Goal: Participate in discussion: Engage in conversation with other users on a specific topic

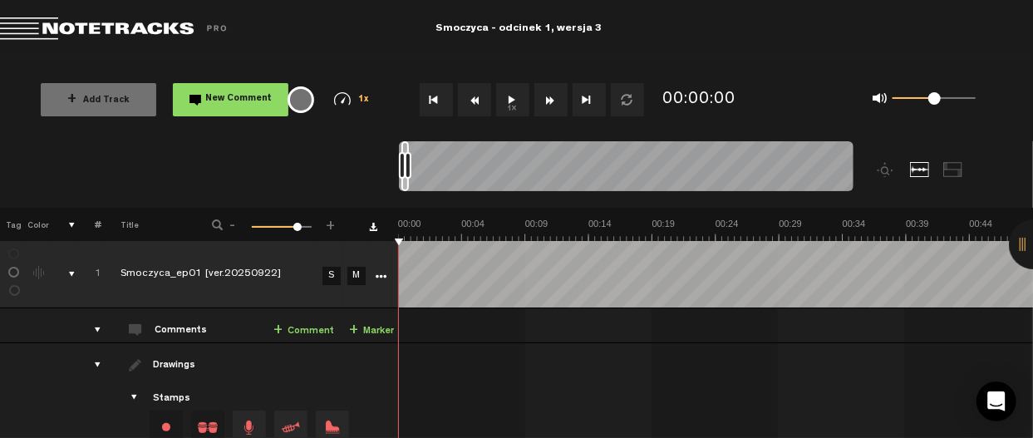
click at [519, 103] on button "1x" at bounding box center [512, 99] width 33 height 33
click at [510, 96] on button "1x" at bounding box center [512, 99] width 33 height 33
click at [535, 327] on td "1 Smoczyca_ep01 [ver.20250922] S M Smoczyca_ep01 [ver.20250922] by [PERSON_NAME…" at bounding box center [716, 325] width 635 height 35
click at [246, 104] on span "New Comment" at bounding box center [239, 99] width 67 height 9
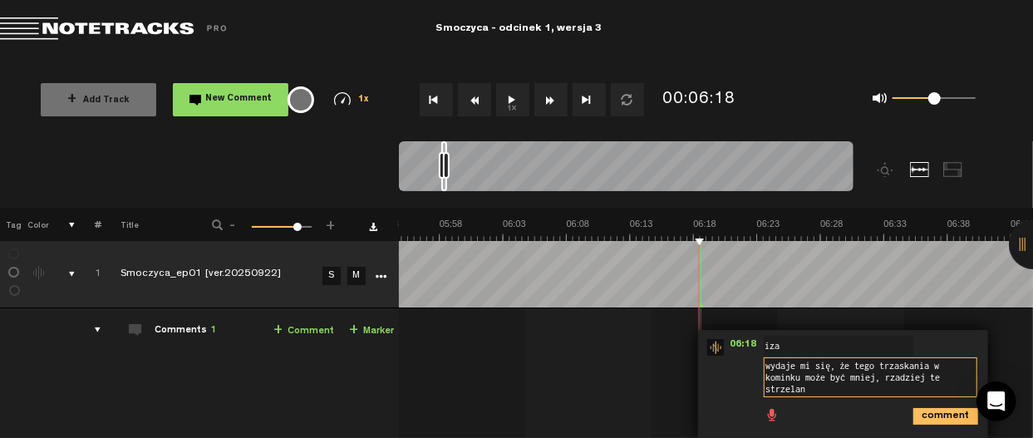
scroll to position [0, 0]
type textarea "wydaje mi się, że tego trzaskania w kominku może być mniej, rzadziej te strzela…"
click at [923, 412] on icon "comment" at bounding box center [946, 416] width 65 height 17
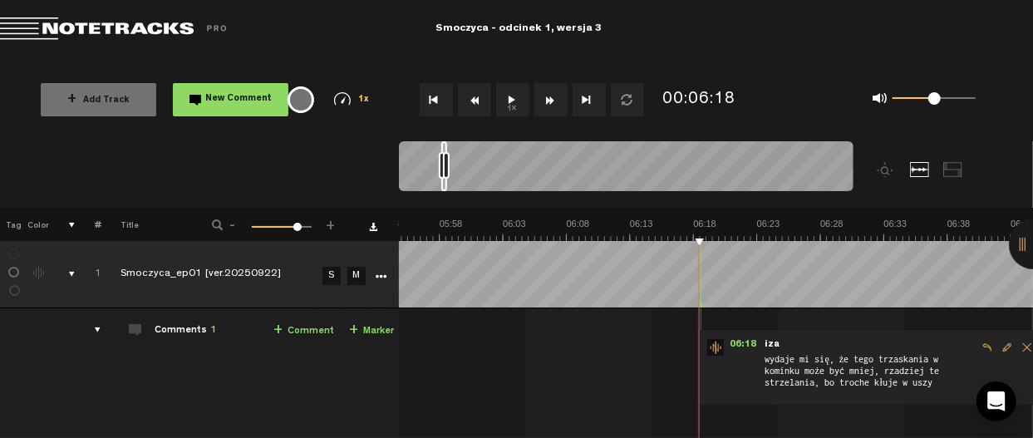
click at [505, 88] on button "1x" at bounding box center [512, 99] width 33 height 33
click at [512, 105] on button "1x" at bounding box center [512, 99] width 33 height 33
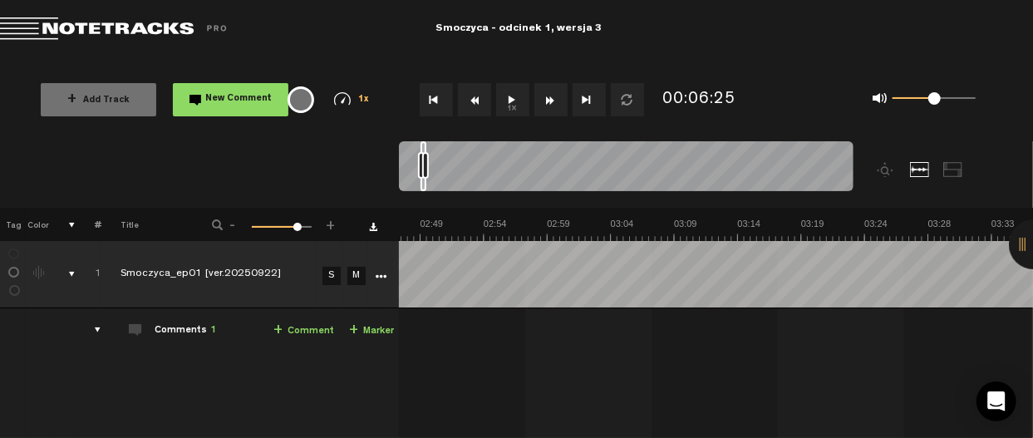
scroll to position [0, 1639]
click at [509, 93] on button "1x" at bounding box center [512, 99] width 33 height 33
click at [4, 149] on nt-zoom-navigation-bar at bounding box center [516, 174] width 1033 height 67
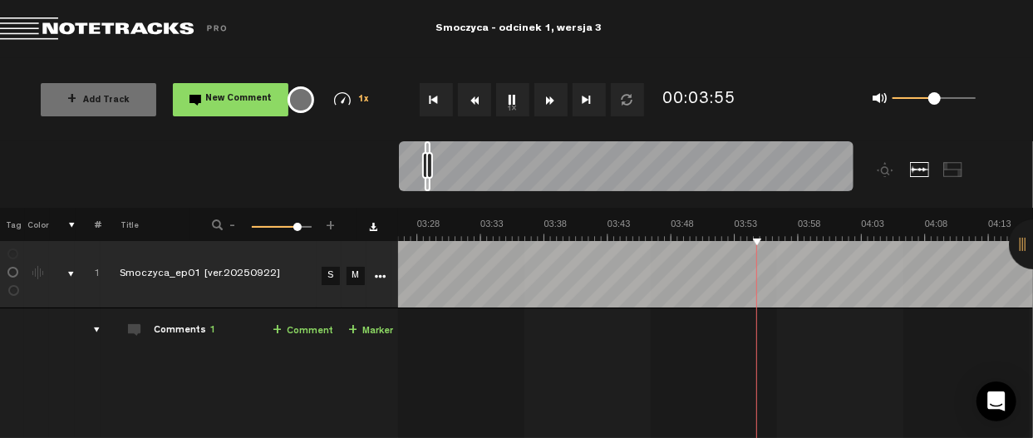
click at [974, 126] on div "+ Add Track New Comment 1x 0.25x 0.5x 0.75x 1x 1.25x 1.5x 1.75x 2x All emojis 😀…" at bounding box center [516, 99] width 1033 height 83
click at [513, 92] on button "1x" at bounding box center [512, 99] width 33 height 33
click at [510, 98] on button "1x" at bounding box center [512, 99] width 33 height 33
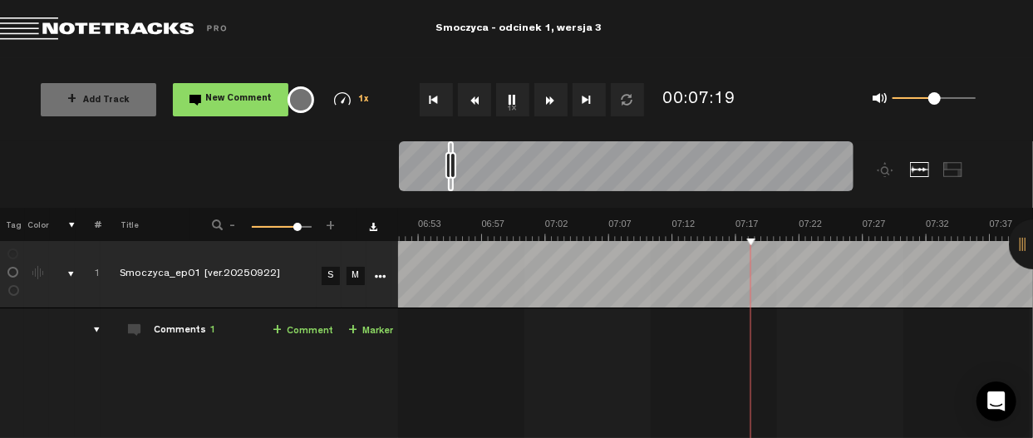
click at [510, 98] on button "1x" at bounding box center [512, 99] width 33 height 33
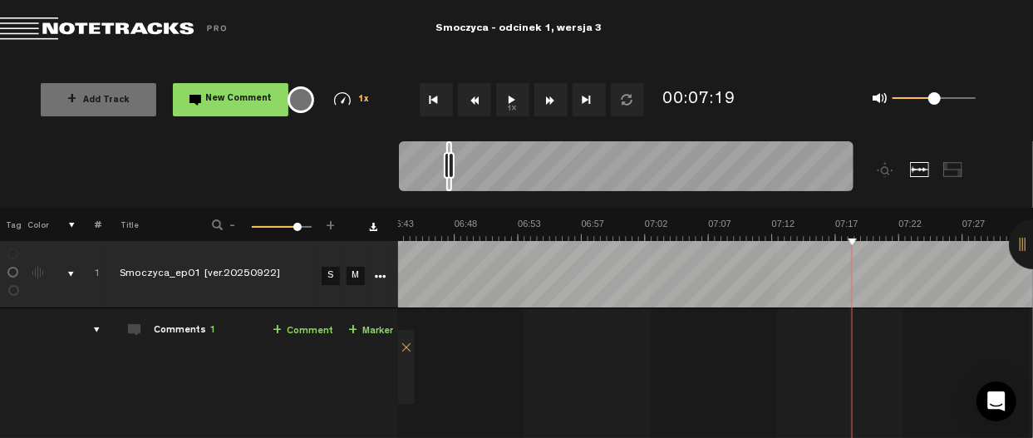
scroll to position [0, 4454]
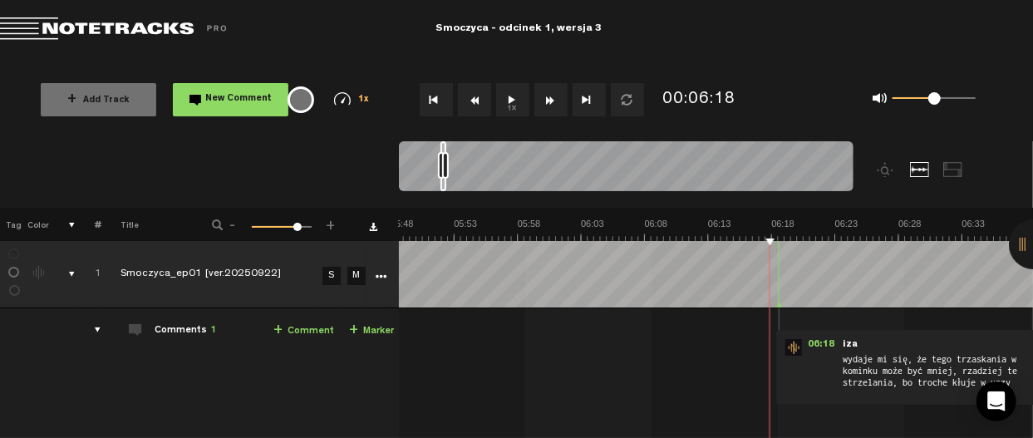
click at [515, 104] on button "1x" at bounding box center [512, 99] width 33 height 33
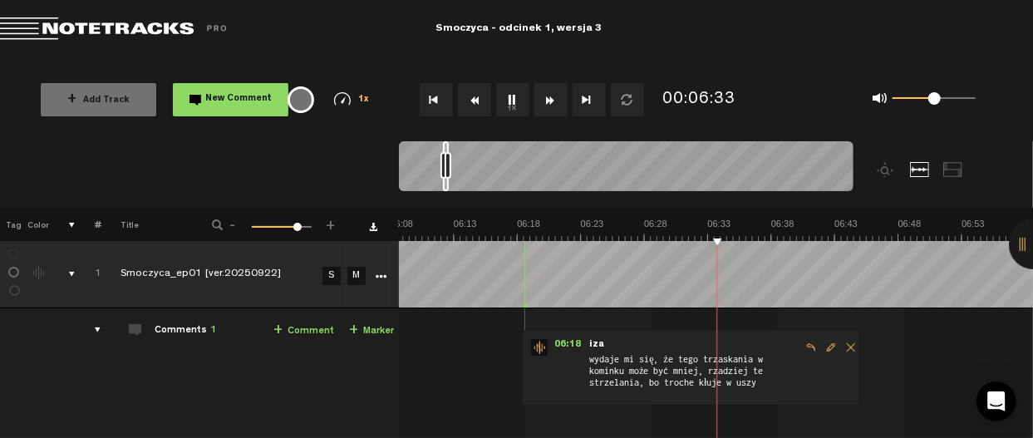
scroll to position [0, 4707]
click at [651, 375] on span "wydaje mi się, że tego trzaskania w kominku może być mniej, rzadziej te strzela…" at bounding box center [695, 375] width 214 height 45
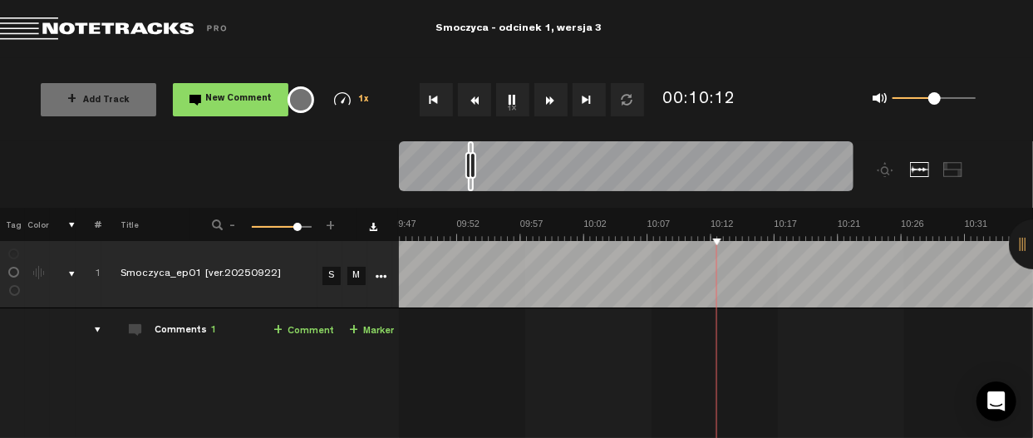
scroll to position [0, 7500]
click at [994, 59] on div "+ Add Track New Comment 1x 0.25x 0.5x 0.75x 1x 1.25x 1.5x 1.75x 2x All emojis 😀…" at bounding box center [516, 99] width 1033 height 83
click at [1006, 166] on nt-zoom-navigation-bar at bounding box center [516, 174] width 1033 height 67
click at [515, 102] on button "1x" at bounding box center [512, 99] width 33 height 33
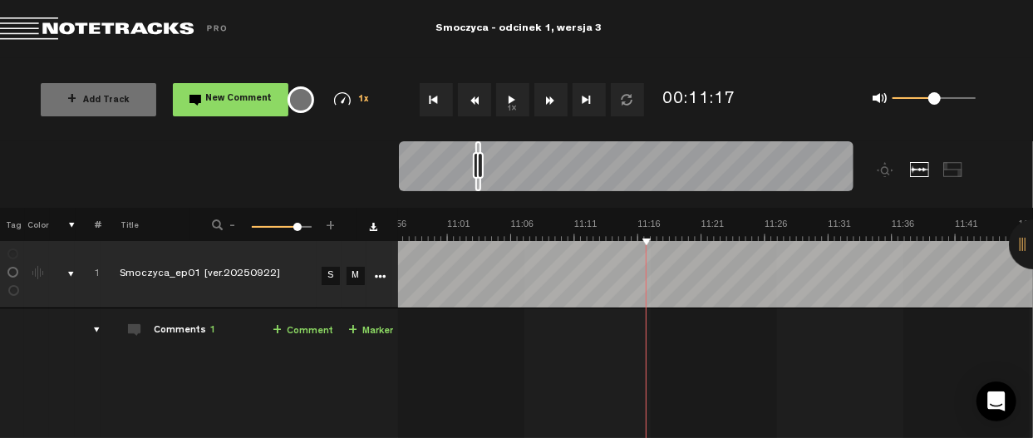
click at [927, 17] on md-toolbar "Exit Project Smoczyca - odcinek 1, wersja 3" at bounding box center [516, 29] width 1033 height 58
click at [519, 98] on button "1x" at bounding box center [512, 99] width 33 height 33
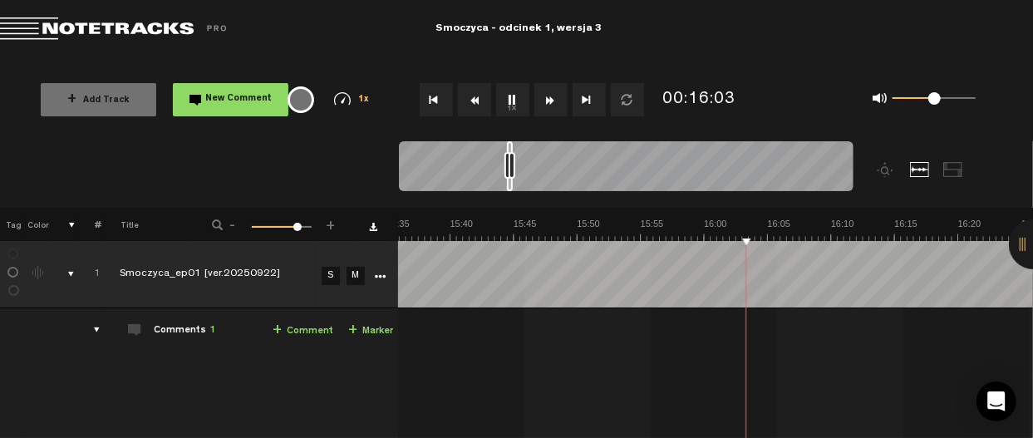
click at [505, 96] on button "1x" at bounding box center [512, 99] width 33 height 33
click at [510, 95] on button "1x" at bounding box center [512, 99] width 33 height 33
click at [509, 95] on button "1x" at bounding box center [512, 99] width 33 height 33
click at [238, 104] on span "New Comment" at bounding box center [239, 99] width 67 height 9
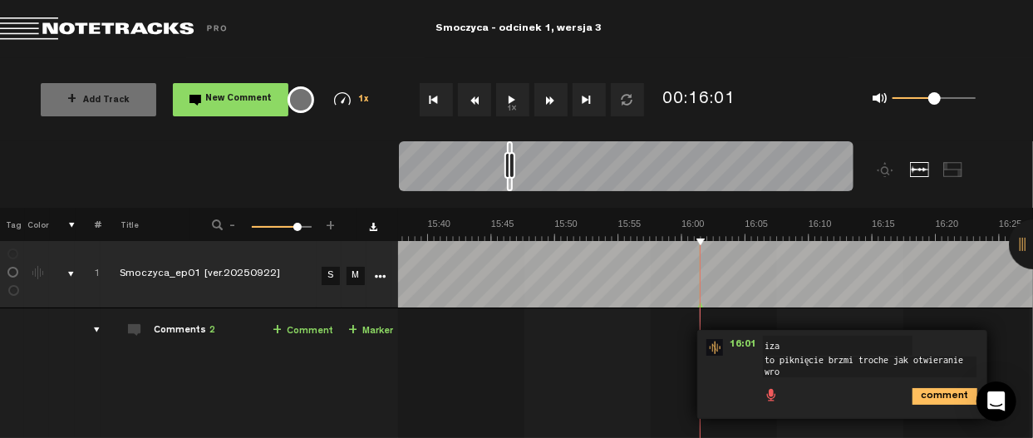
scroll to position [1, 0]
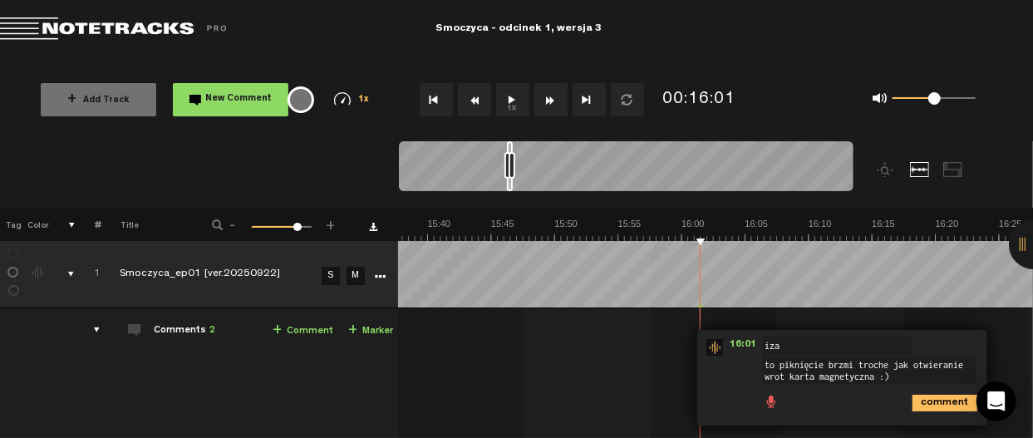
click at [823, 375] on textarea "to piknięcie brzmi troche jak otwieranie wrot karta magnetyczna :)" at bounding box center [870, 371] width 214 height 27
click at [833, 372] on textarea "to piknięcie brzmi troche jak otwieranie wrot karta magnetyczna :)" at bounding box center [870, 371] width 214 height 27
click at [828, 373] on textarea "to piknięcie brzmi troche jak otwieranie wrot karta magnetyczna :)" at bounding box center [870, 371] width 214 height 27
click at [935, 382] on textarea "to piknięcie brzmi troche jak otwieranie wrot karta magnetyczna :)" at bounding box center [870, 371] width 214 height 27
type textarea "to piknięcie brzmi troche jak otwieranie wrot karta magnetyczna :)"
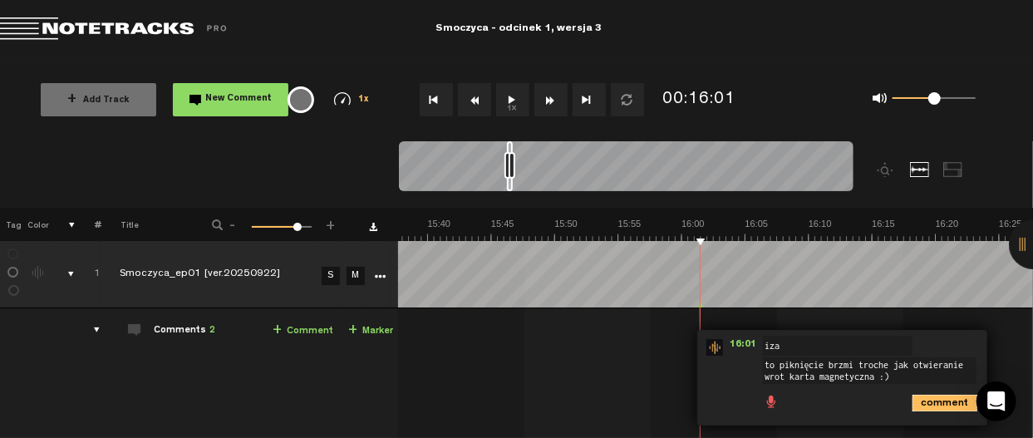
click at [929, 397] on icon "comment" at bounding box center [945, 403] width 65 height 17
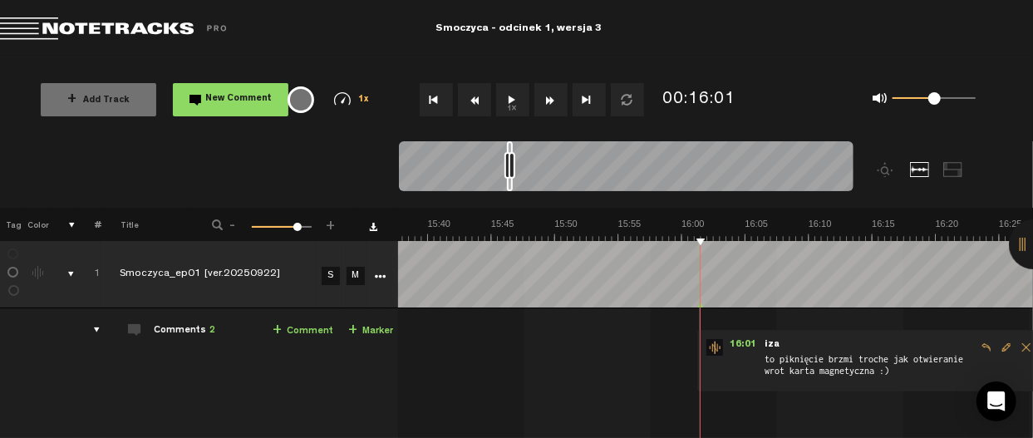
click at [519, 101] on button "1x" at bounding box center [512, 99] width 33 height 33
click at [509, 101] on button "1x" at bounding box center [512, 99] width 33 height 33
click at [512, 101] on button "1x" at bounding box center [512, 99] width 33 height 33
click at [903, 36] on md-toolbar "Exit Project Smoczyca - odcinek 1, wersja 3" at bounding box center [516, 29] width 1033 height 58
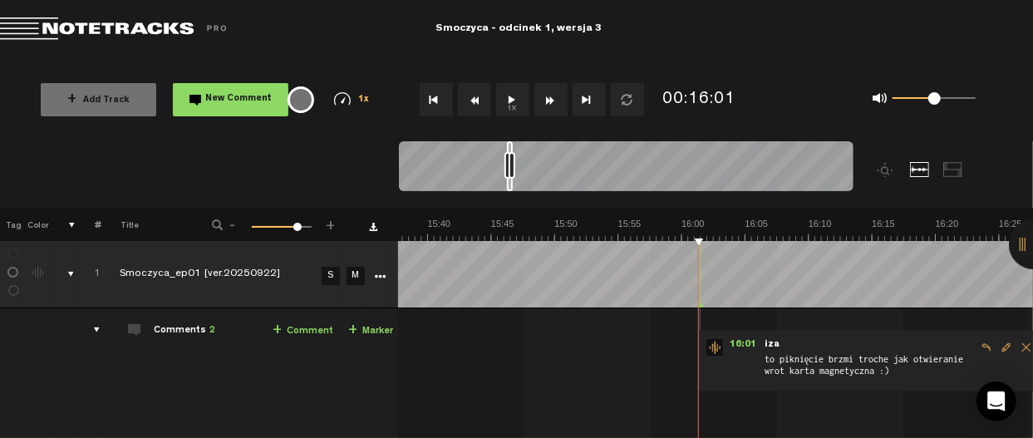
click at [513, 96] on button "1x" at bounding box center [512, 99] width 33 height 33
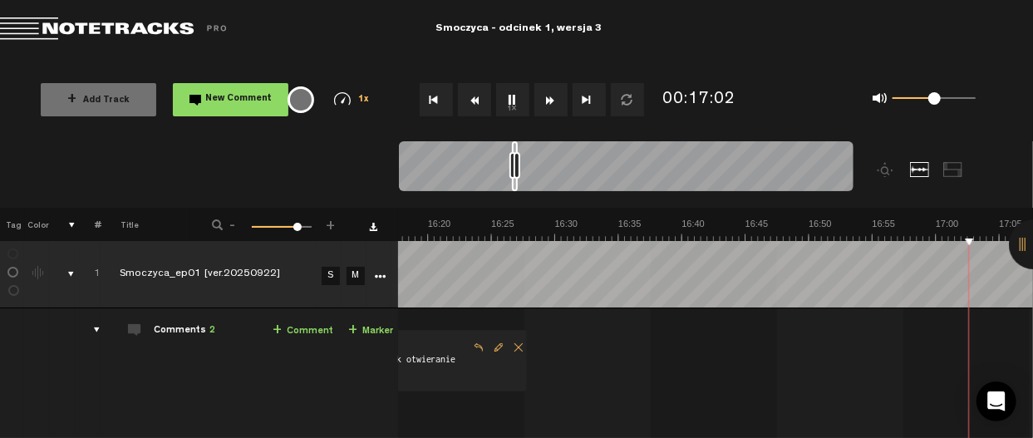
scroll to position [0, 12737]
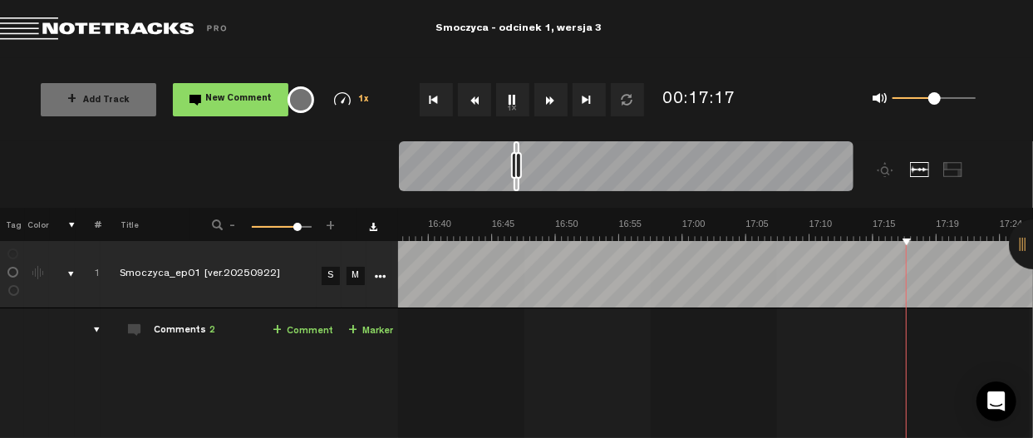
click at [959, 30] on md-toolbar "Exit Project Smoczyca - odcinek 1, wersja 3" at bounding box center [516, 29] width 1033 height 58
click at [510, 89] on button "1x" at bounding box center [512, 99] width 33 height 33
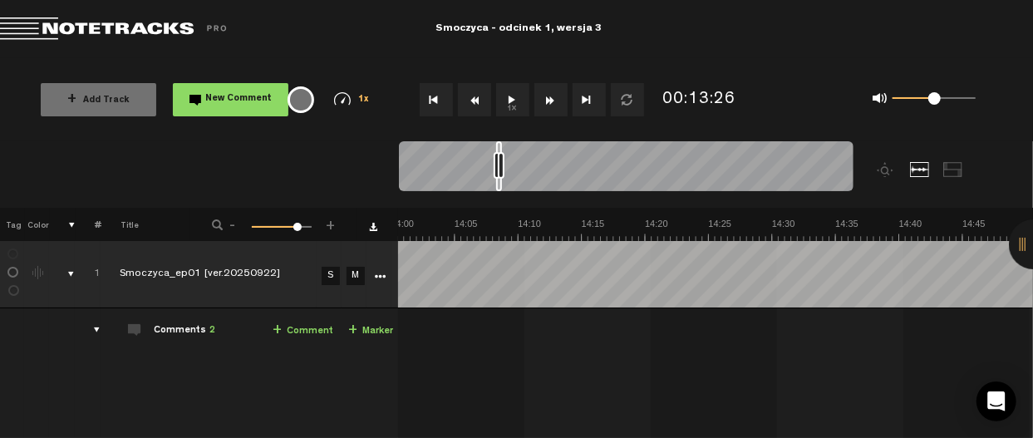
scroll to position [0, 11241]
click at [941, 51] on md-toolbar "Exit Project Smoczyca - odcinek 1, wersja 3" at bounding box center [516, 29] width 1033 height 58
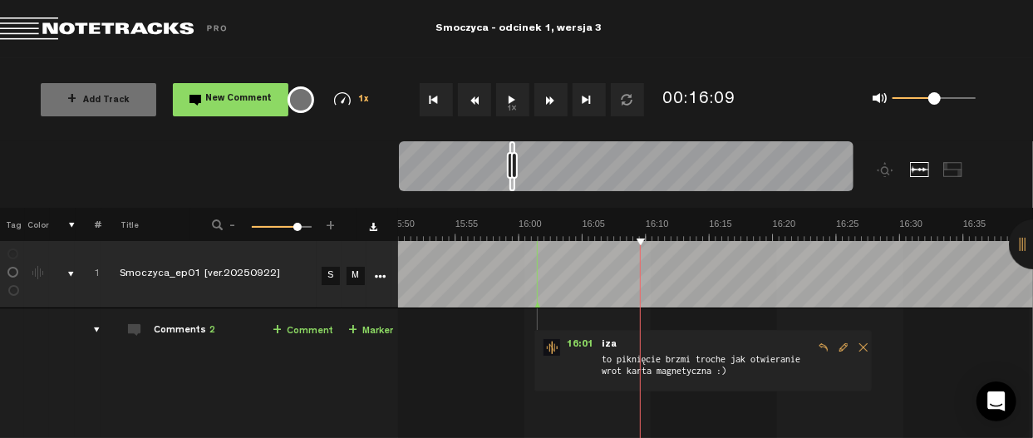
scroll to position [0, 12737]
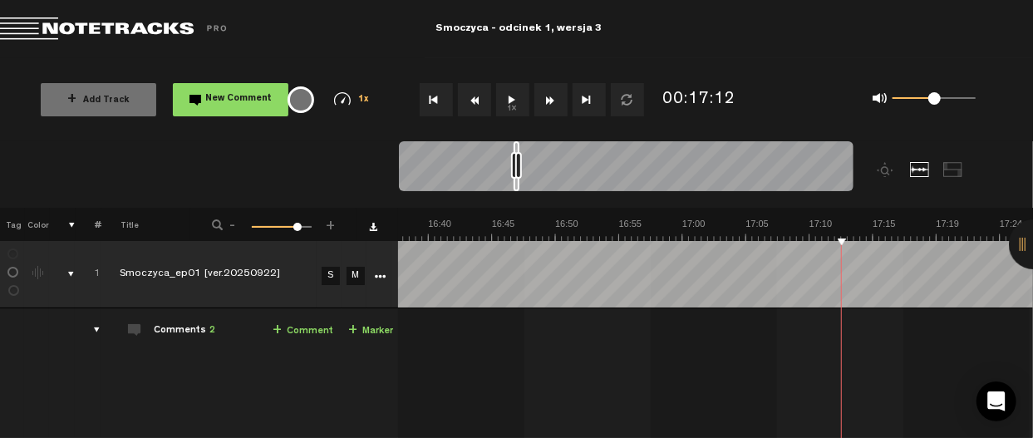
click at [511, 103] on button "1x" at bounding box center [512, 99] width 33 height 33
click at [937, 67] on div "+ Add Track New Comment 1x 0.25x 0.5x 0.75x 1x 1.25x 1.5x 1.75x 2x All emojis 😀…" at bounding box center [516, 99] width 1033 height 83
click at [510, 102] on button "1x" at bounding box center [512, 99] width 33 height 33
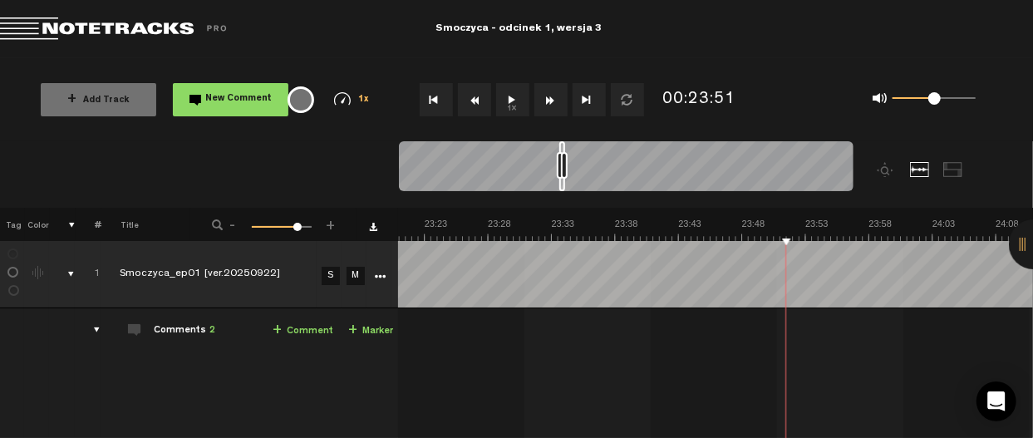
click at [512, 109] on button "1x" at bounding box center [512, 99] width 33 height 33
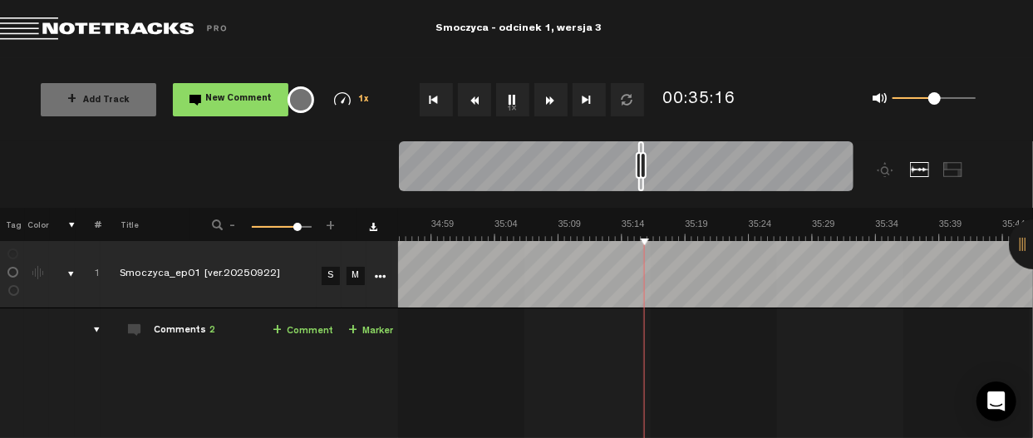
click at [520, 100] on button "1x" at bounding box center [512, 99] width 33 height 33
click at [507, 99] on button "1x" at bounding box center [512, 99] width 33 height 33
click at [695, 99] on div "01:02:58" at bounding box center [699, 100] width 73 height 24
type input "3780"
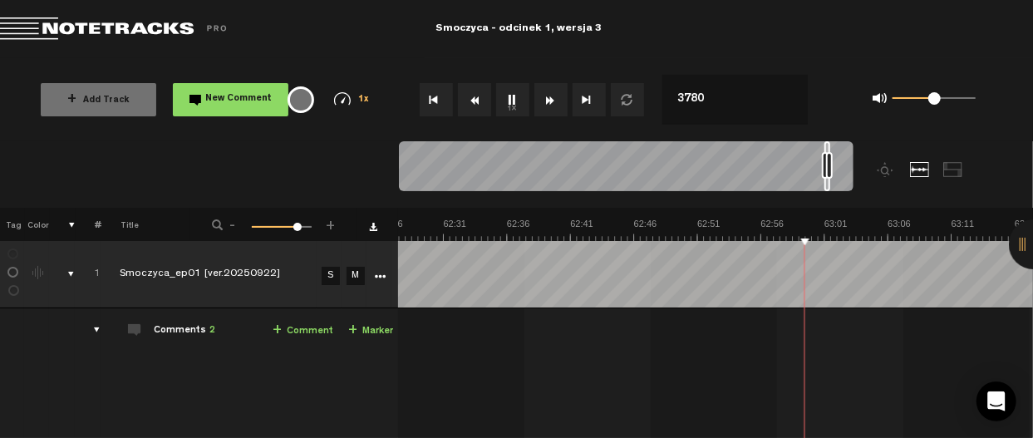
click at [778, 49] on md-toolbar "Exit Project Smoczyca - odcinek 1, wersja 3" at bounding box center [516, 29] width 1033 height 58
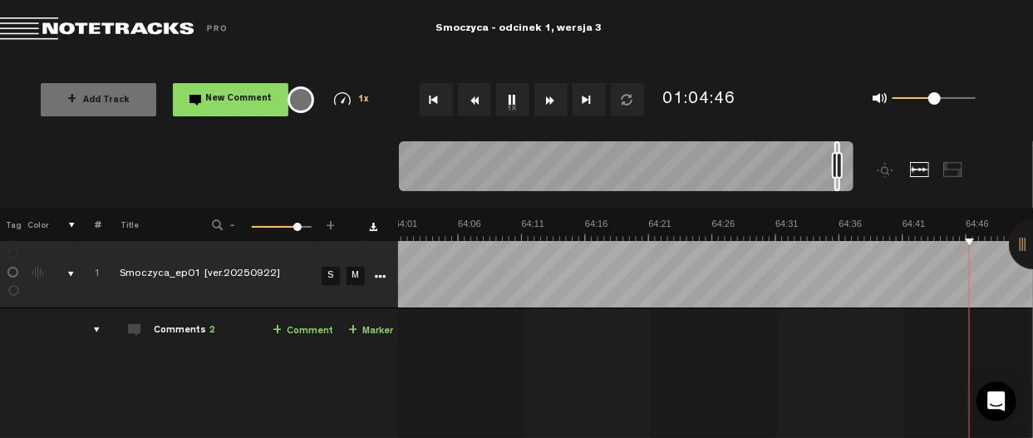
scroll to position [0, 49294]
click at [509, 106] on button "1x" at bounding box center [512, 99] width 33 height 33
click at [509, 103] on button "1x" at bounding box center [512, 99] width 33 height 33
